Goal: Task Accomplishment & Management: Manage account settings

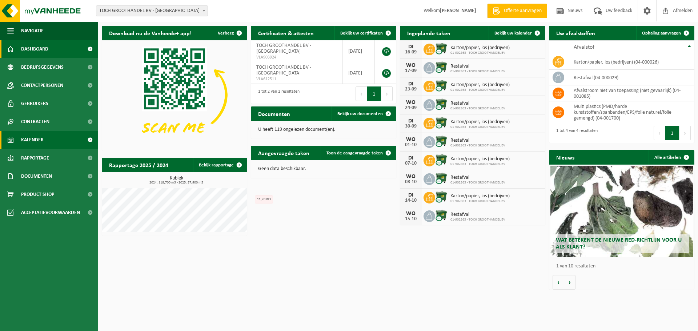
click at [29, 141] on span "Kalender" at bounding box center [32, 140] width 23 height 18
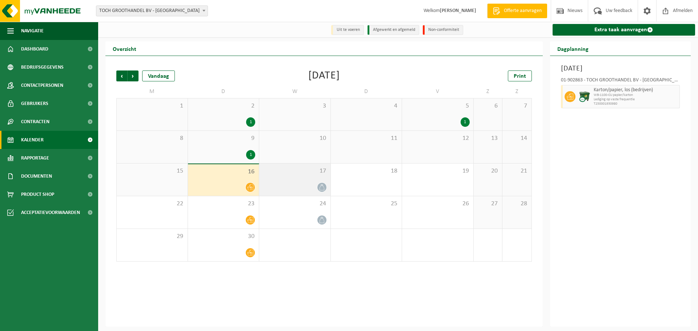
click at [305, 175] on span "17" at bounding box center [295, 171] width 64 height 8
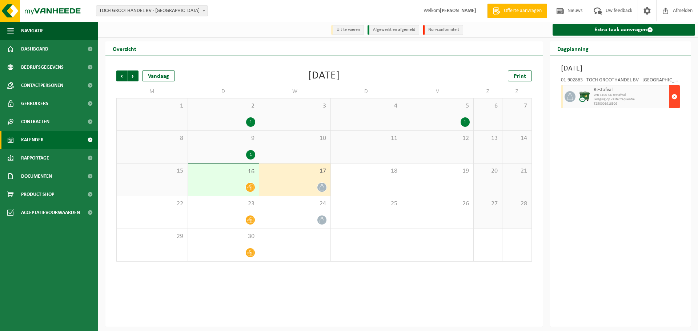
click at [674, 97] on span "button" at bounding box center [674, 96] width 6 height 15
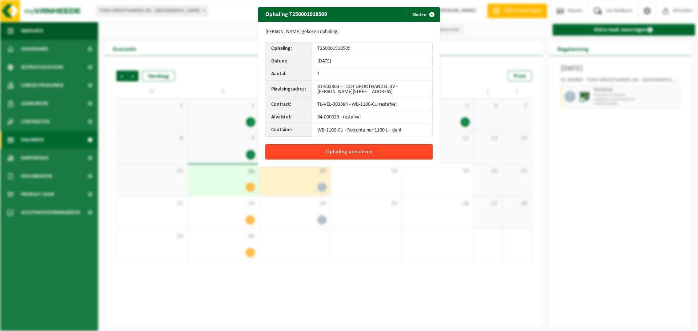
click at [333, 155] on button "Ophaling annuleren" at bounding box center [348, 151] width 167 height 15
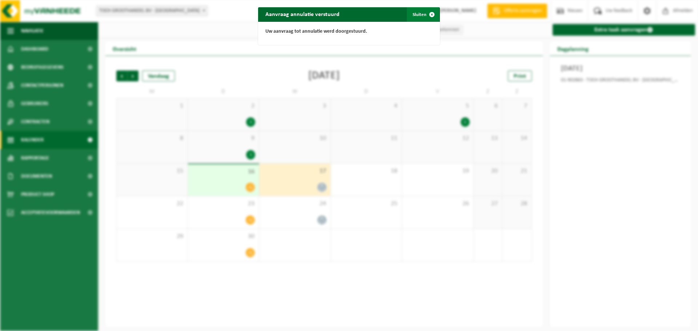
click at [427, 13] on span "button" at bounding box center [431, 14] width 15 height 15
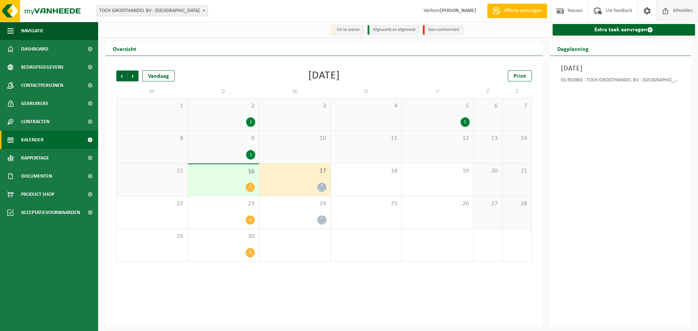
click at [681, 12] on span "Afmelden" at bounding box center [682, 10] width 23 height 21
